Goal: Task Accomplishment & Management: Use online tool/utility

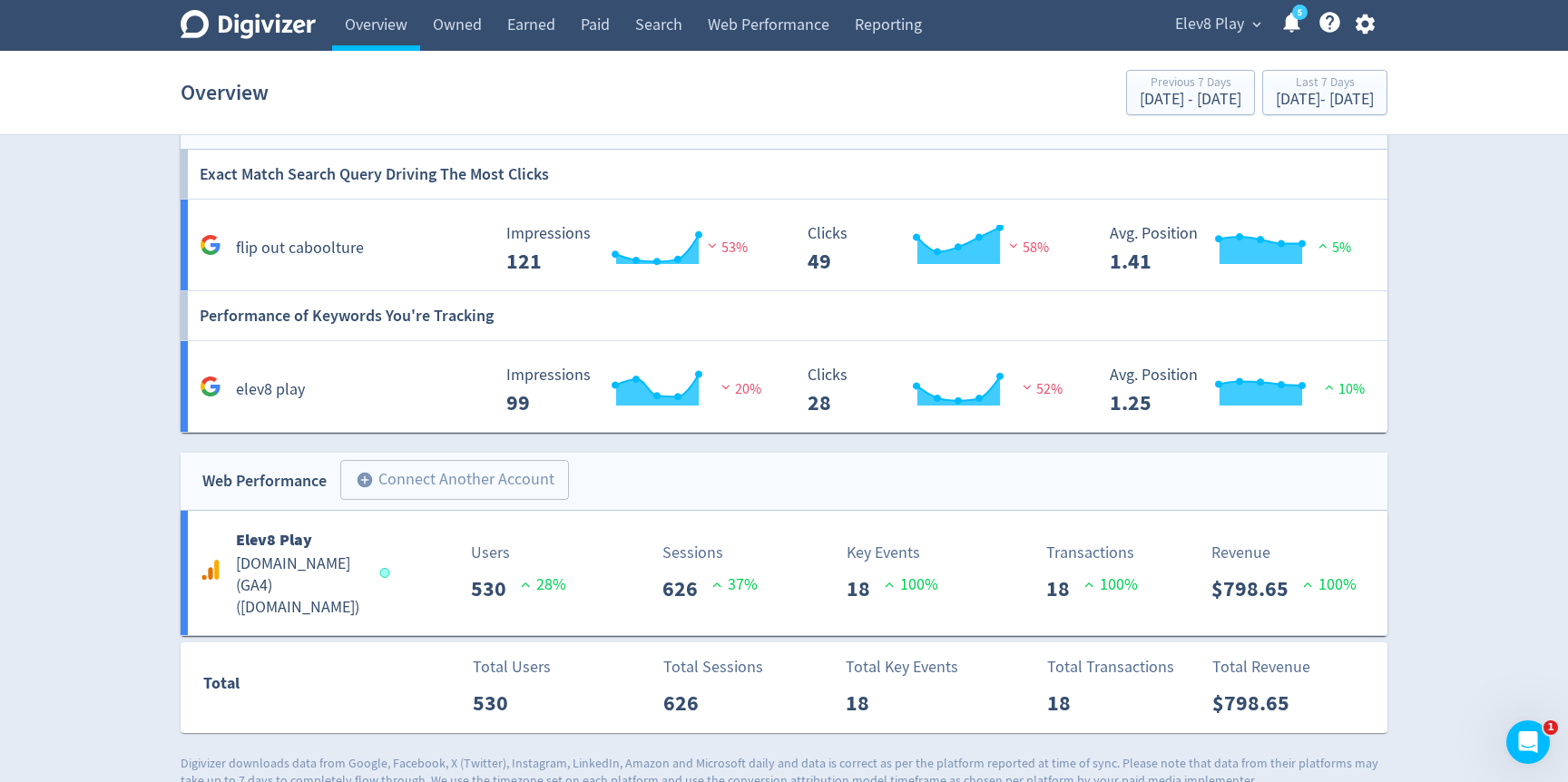
scroll to position [1013, 0]
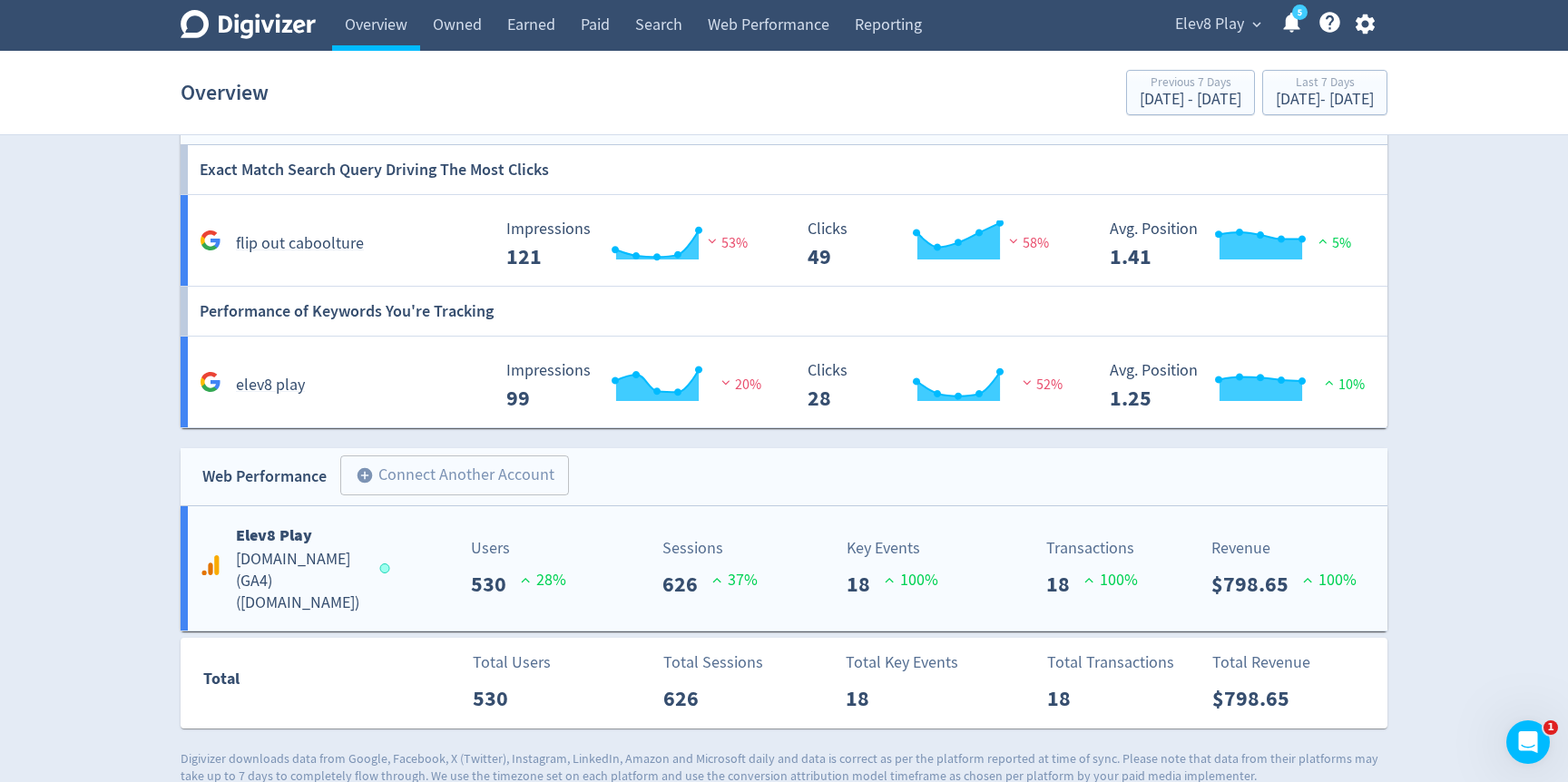
click at [847, 595] on p "18" at bounding box center [865, 584] width 38 height 33
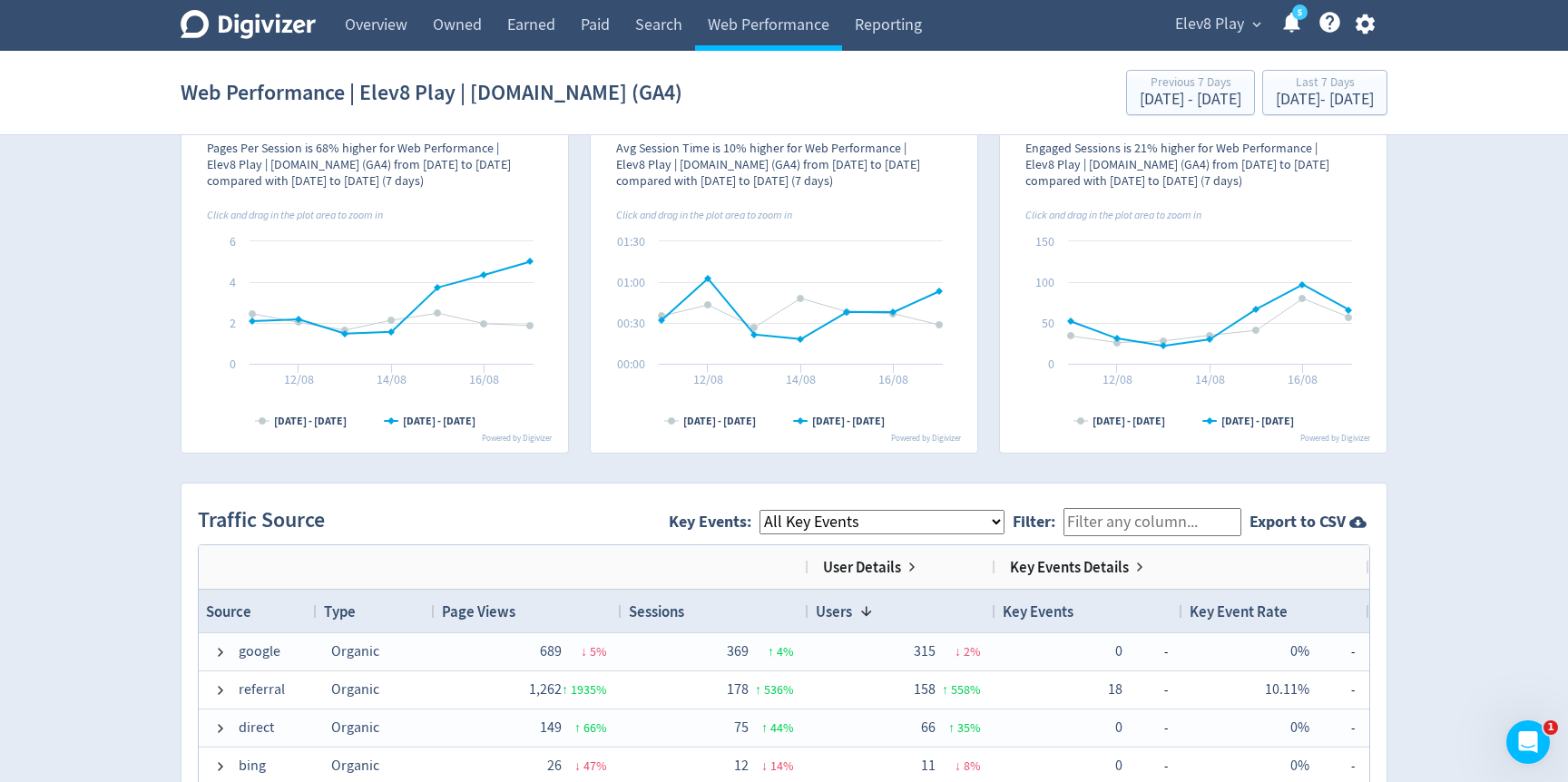
scroll to position [843, 0]
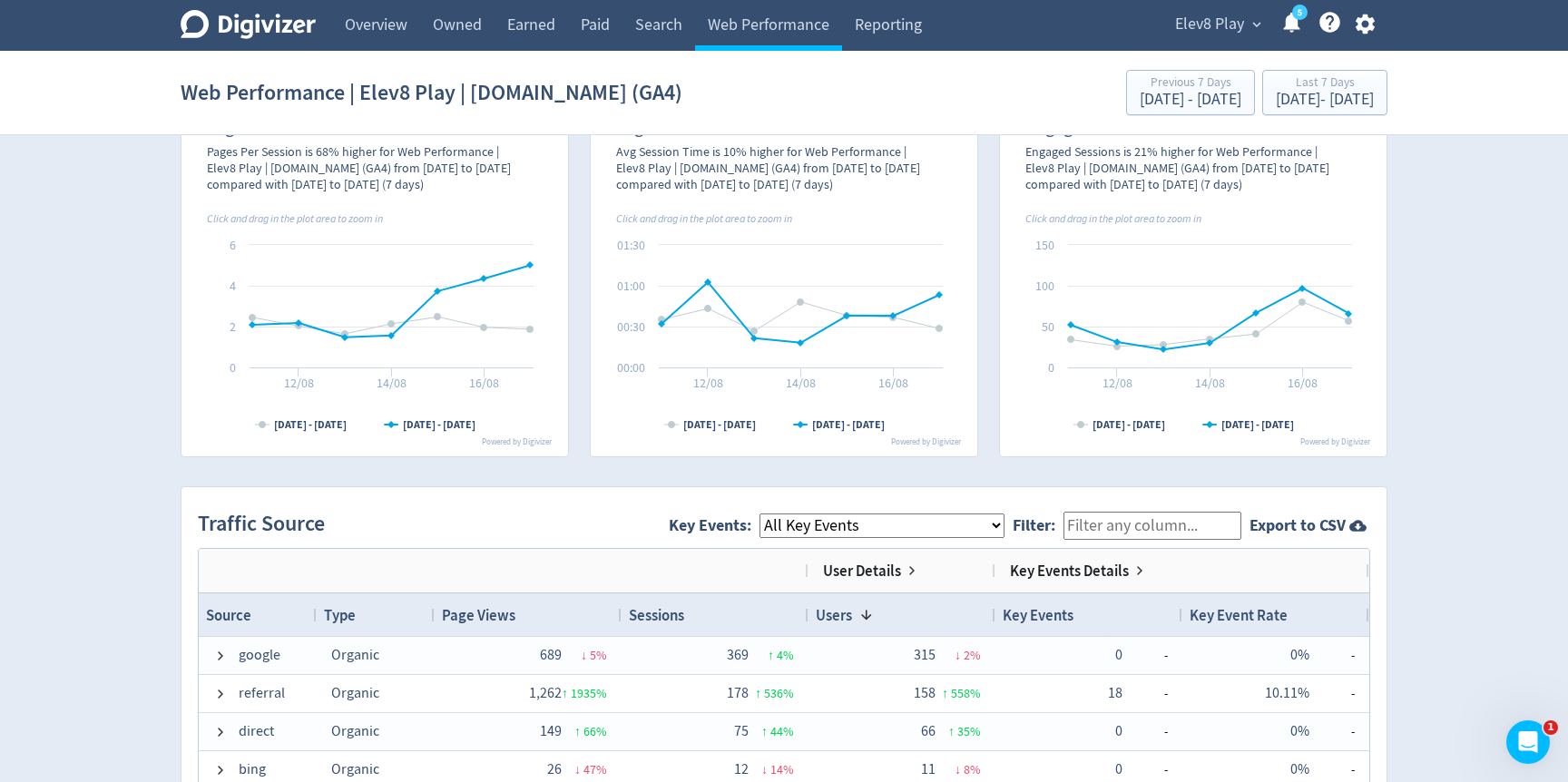
click at [974, 527] on select "All Key Events eCommerce purchase" at bounding box center [881, 526] width 245 height 25
click at [774, 514] on select "All Key Events eCommerce purchase" at bounding box center [881, 526] width 245 height 25
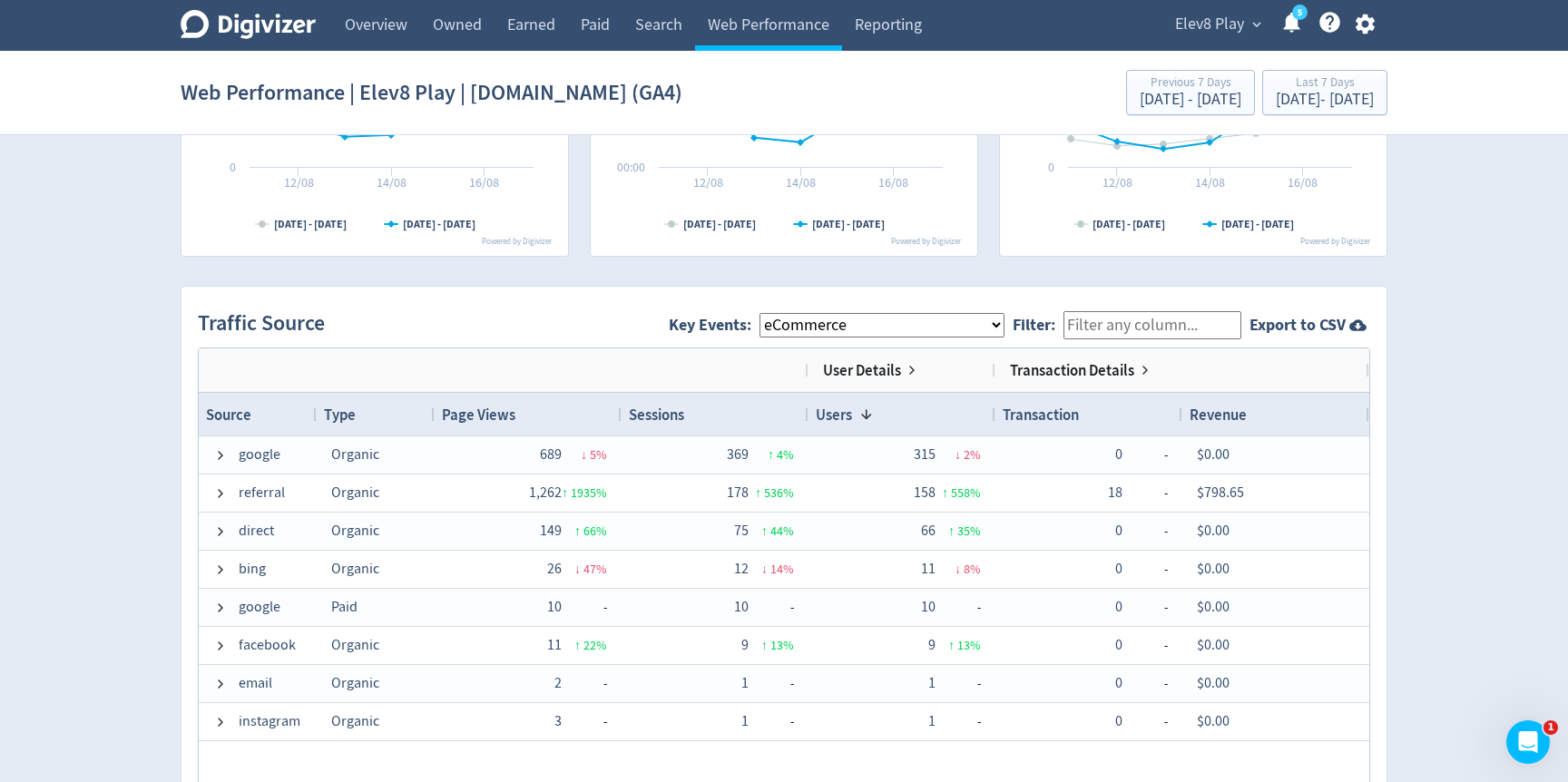
scroll to position [1051, 0]
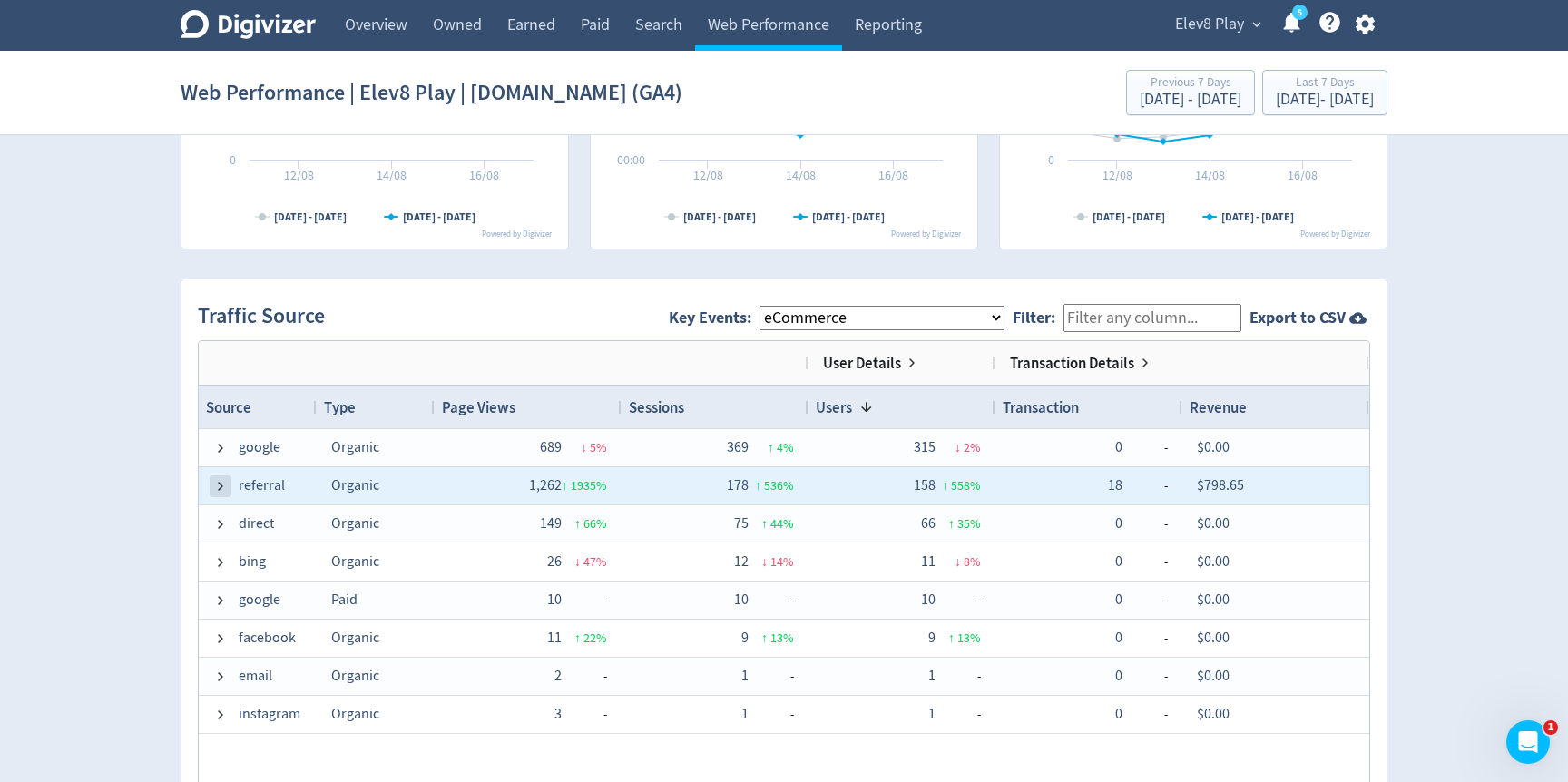
click at [213, 481] on span at bounding box center [220, 485] width 14 height 14
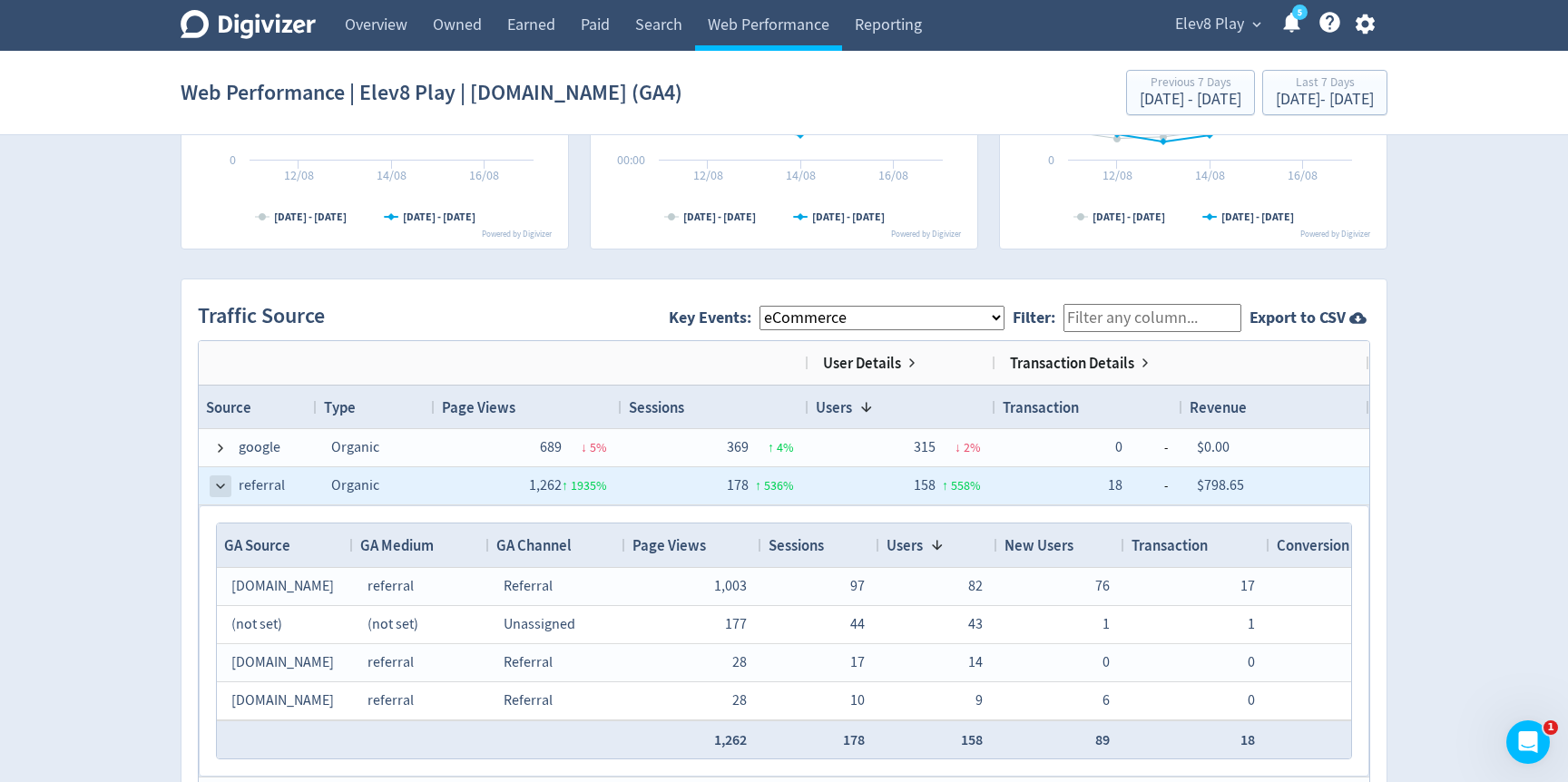
click at [213, 479] on span at bounding box center [220, 485] width 14 height 14
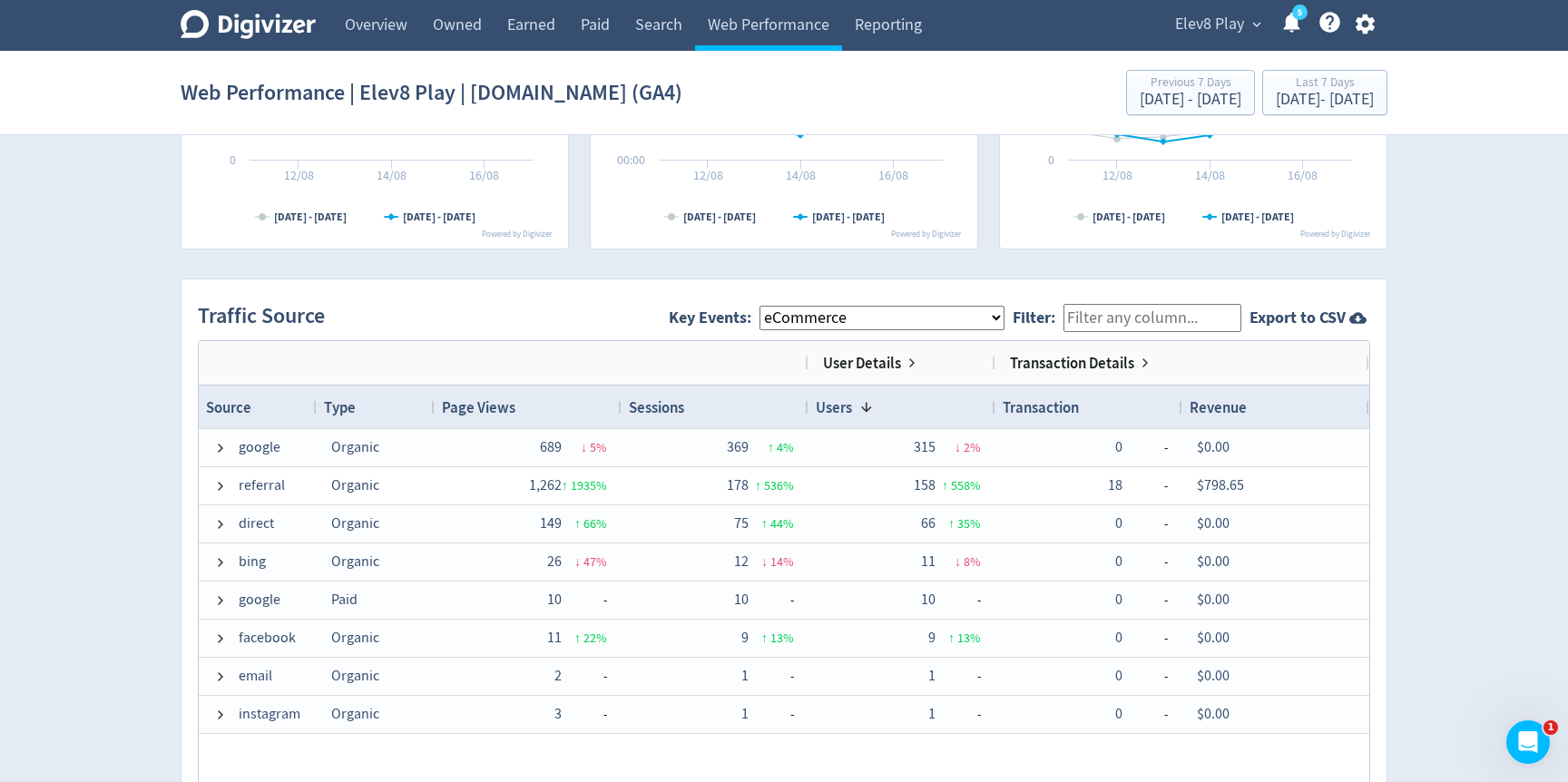
click at [946, 316] on select "All Key Events eCommerce purchase" at bounding box center [881, 318] width 245 height 25
click at [774, 306] on select "All Key Events eCommerce purchase" at bounding box center [881, 318] width 245 height 25
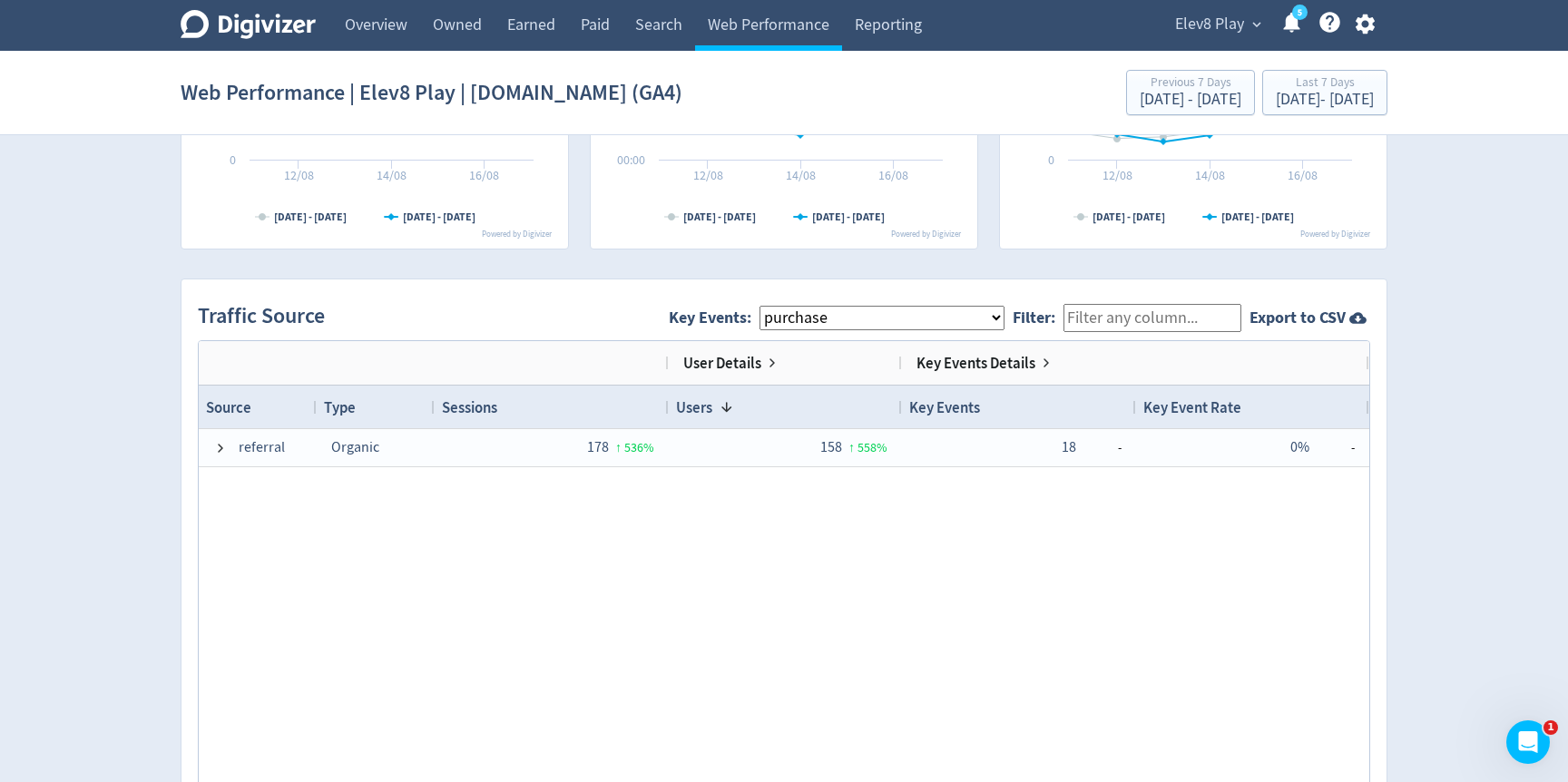
click at [895, 314] on select "All Key Events eCommerce purchase" at bounding box center [881, 318] width 245 height 25
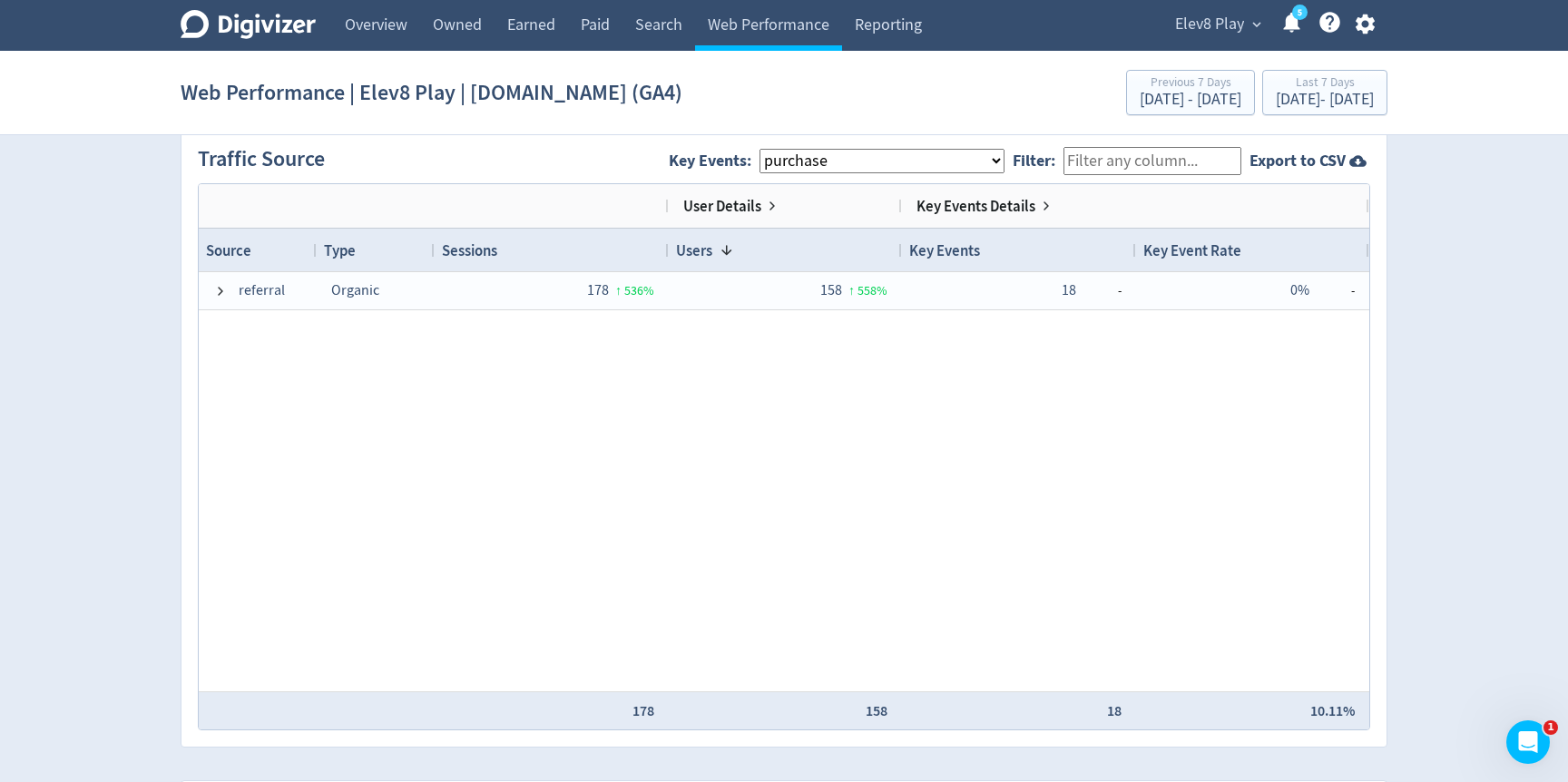
scroll to position [1207, 0]
click at [970, 168] on select "All Key Events eCommerce purchase" at bounding box center [881, 162] width 245 height 25
select select "allGoals"
click at [774, 150] on select "All Key Events eCommerce purchase" at bounding box center [881, 162] width 245 height 25
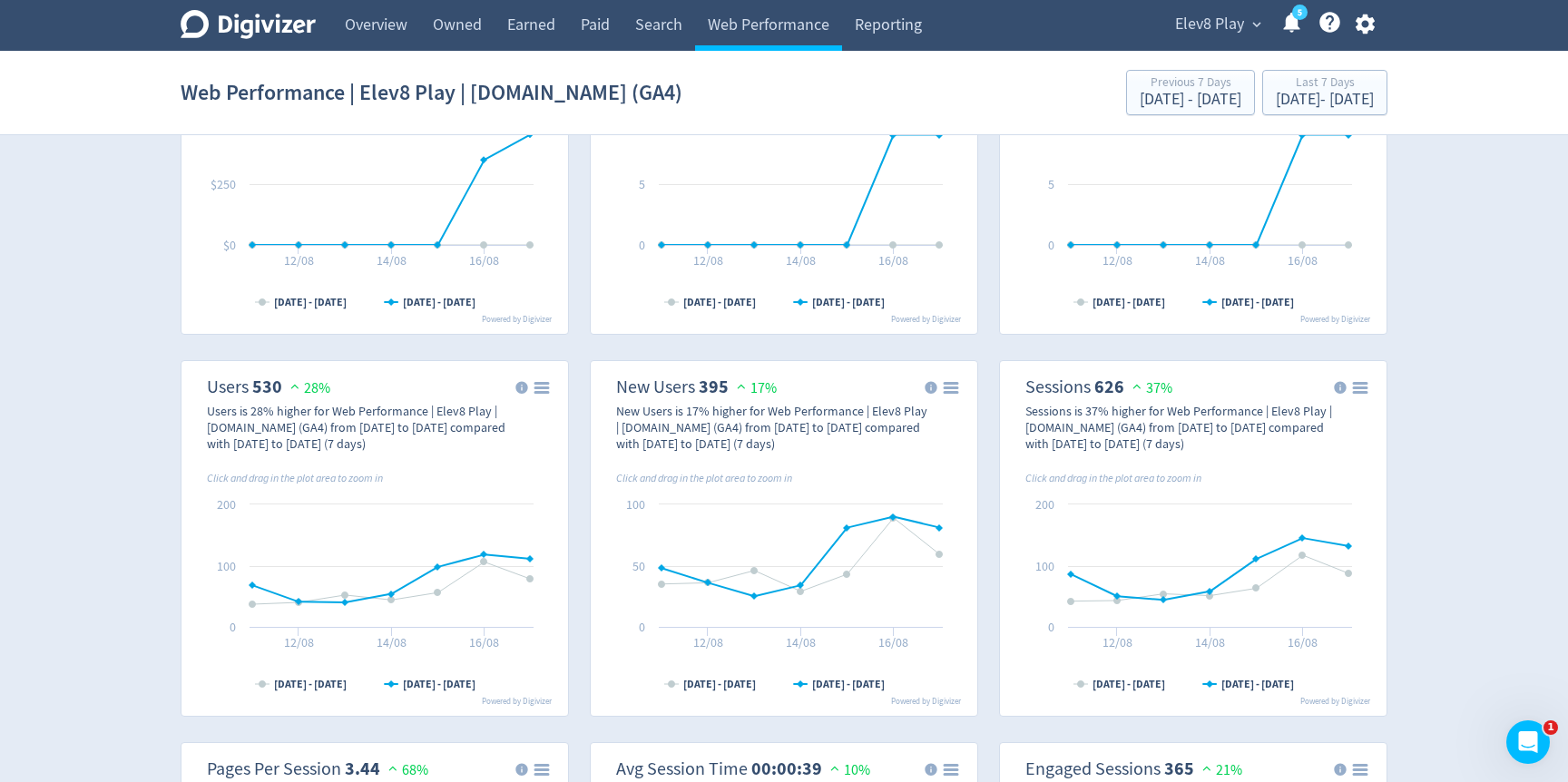
scroll to position [203, 0]
